Goal: Task Accomplishment & Management: Use online tool/utility

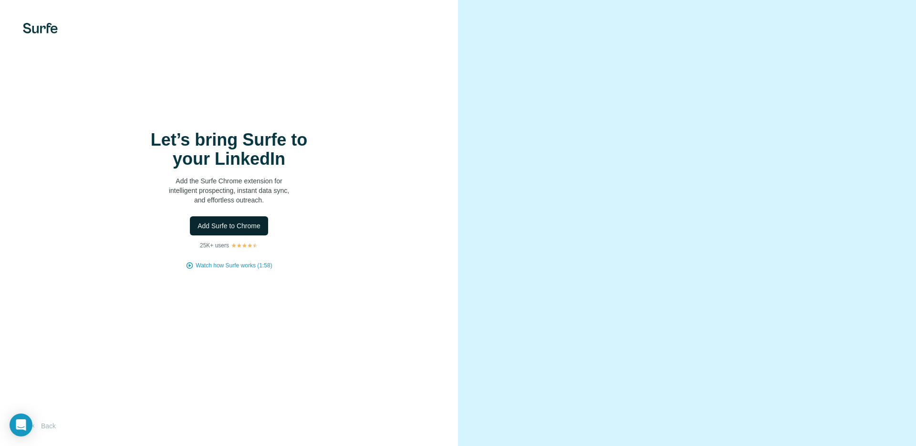
click at [227, 226] on span "Add Surfe to Chrome" at bounding box center [229, 226] width 63 height 10
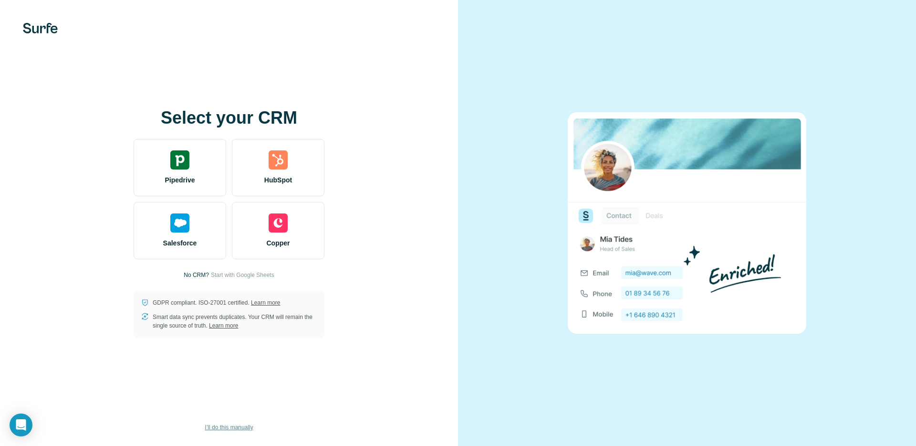
click at [230, 423] on span "I’ll do this manually" at bounding box center [229, 427] width 48 height 9
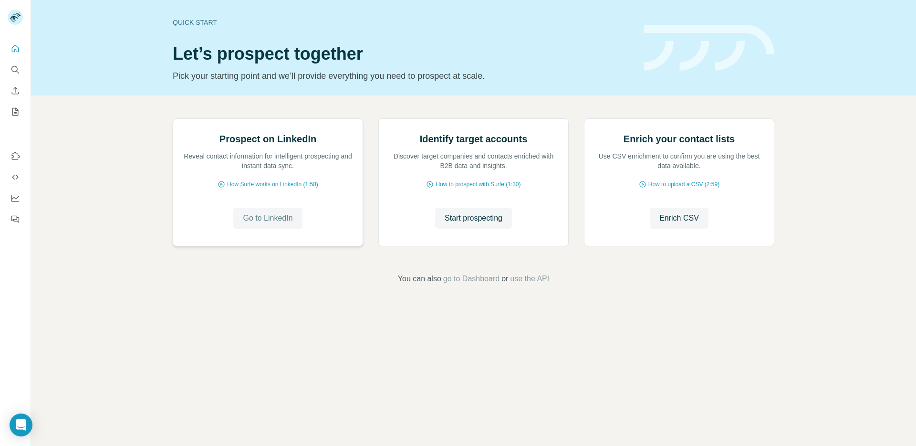
click at [276, 224] on span "Go to LinkedIn" at bounding box center [268, 217] width 50 height 11
click at [18, 152] on icon "Use Surfe on LinkedIn" at bounding box center [16, 156] width 10 height 10
